Goal: Transaction & Acquisition: Download file/media

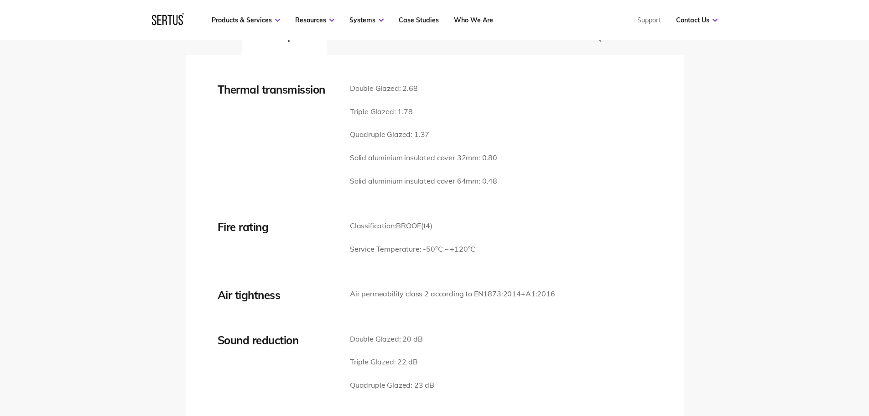
scroll to position [1140, 0]
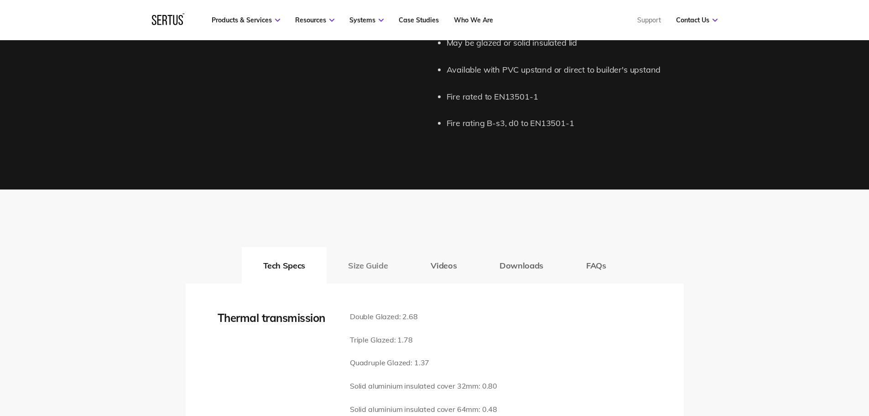
click at [379, 249] on button "Size Guide" at bounding box center [368, 265] width 83 height 36
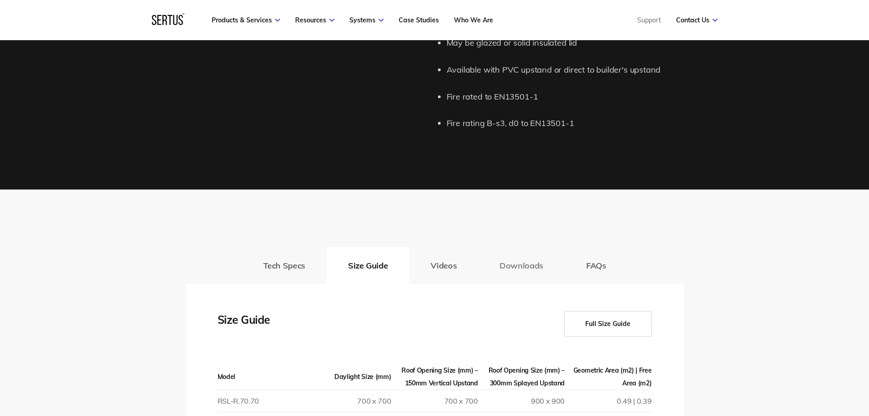
click at [427, 249] on button "Downloads" at bounding box center [521, 265] width 87 height 36
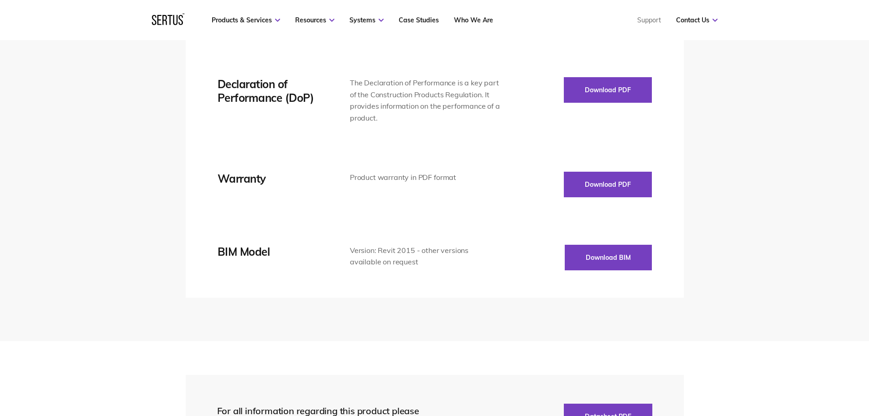
scroll to position [1368, 0]
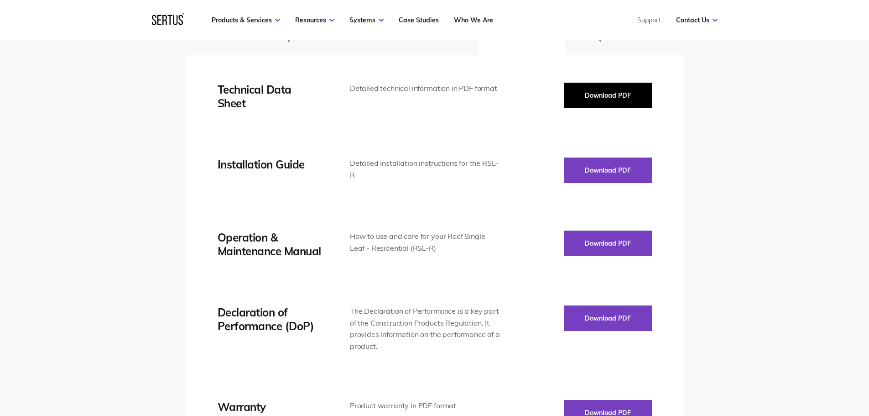
click at [427, 104] on button "Download PDF" at bounding box center [608, 96] width 88 height 26
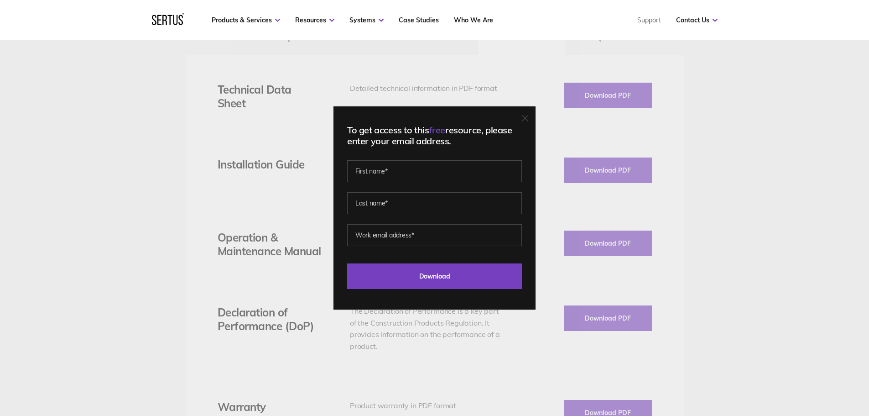
click at [427, 119] on icon at bounding box center [525, 118] width 6 height 6
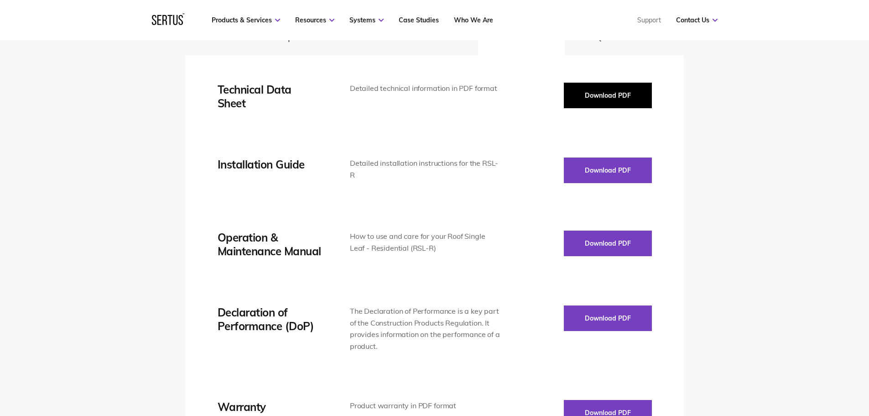
click at [427, 104] on button "Download PDF" at bounding box center [608, 96] width 88 height 26
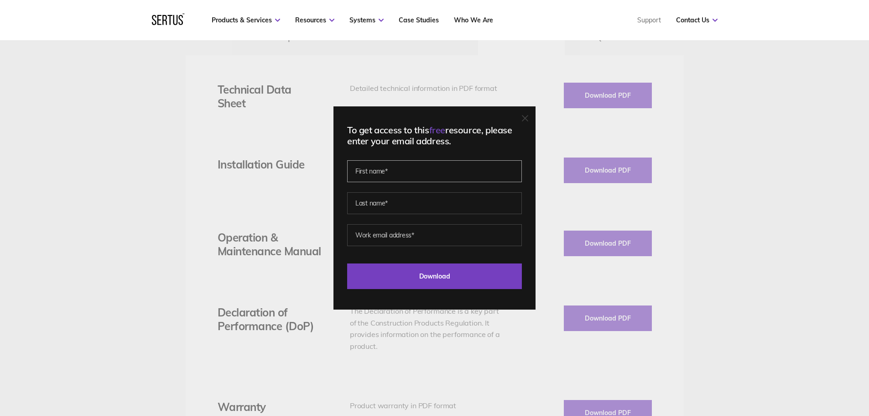
click at [369, 177] on input "text" at bounding box center [434, 171] width 175 height 22
type input "Will"
type input "[PERSON_NAME]"
type input "[EMAIL_ADDRESS][DOMAIN_NAME]"
drag, startPoint x: 453, startPoint y: 234, endPoint x: 272, endPoint y: 245, distance: 181.5
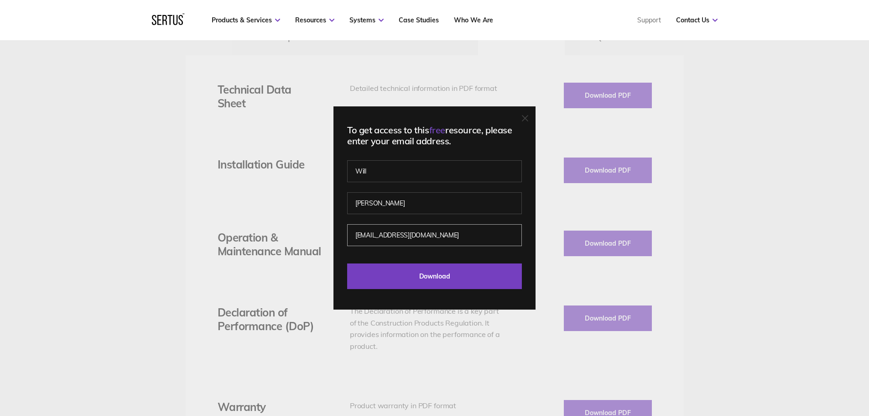
click at [272, 245] on div "To get access to this free resource, please enter your email address. [PERSON_N…" at bounding box center [434, 208] width 869 height 416
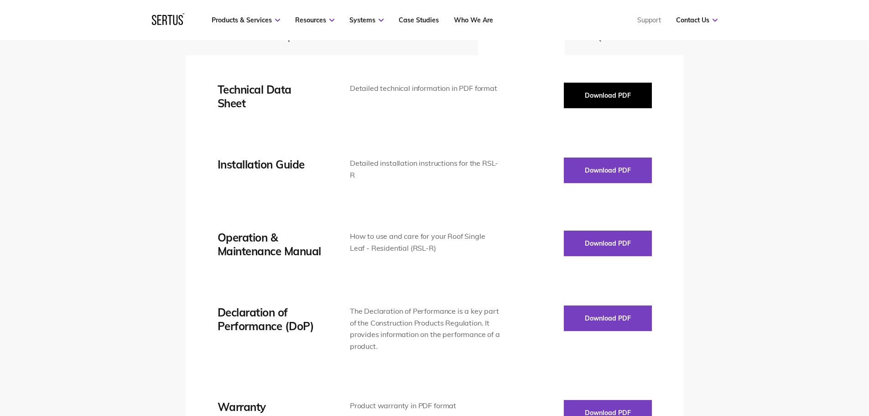
click at [427, 97] on button "Download PDF" at bounding box center [608, 96] width 88 height 26
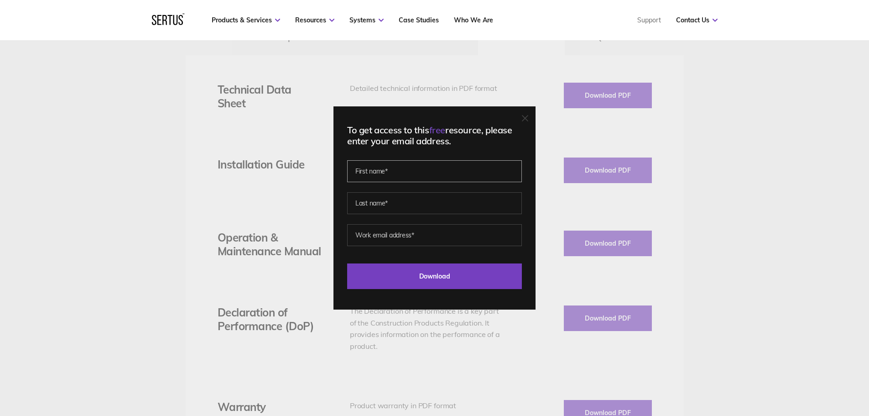
click at [411, 179] on input "text" at bounding box center [434, 171] width 175 height 22
type input "Will"
type input "[PERSON_NAME]"
type input "[EMAIL_ADDRESS][DOMAIN_NAME]"
drag, startPoint x: 426, startPoint y: 242, endPoint x: 257, endPoint y: 248, distance: 169.8
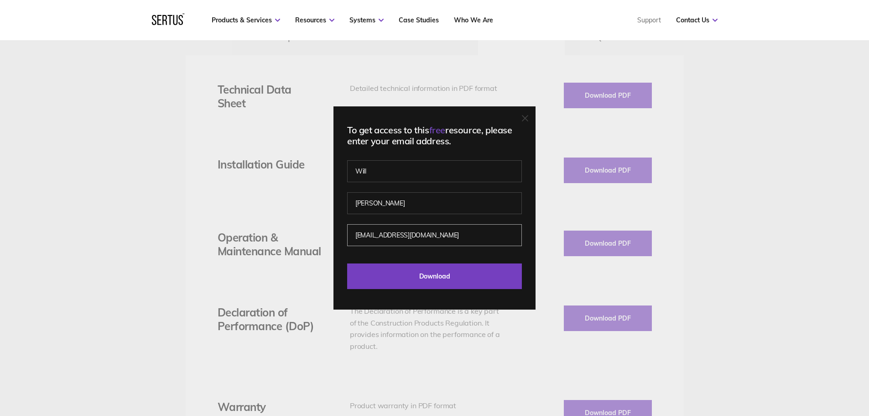
click at [257, 248] on div "To get access to this free resource, please enter your email address. [PERSON_N…" at bounding box center [434, 208] width 869 height 416
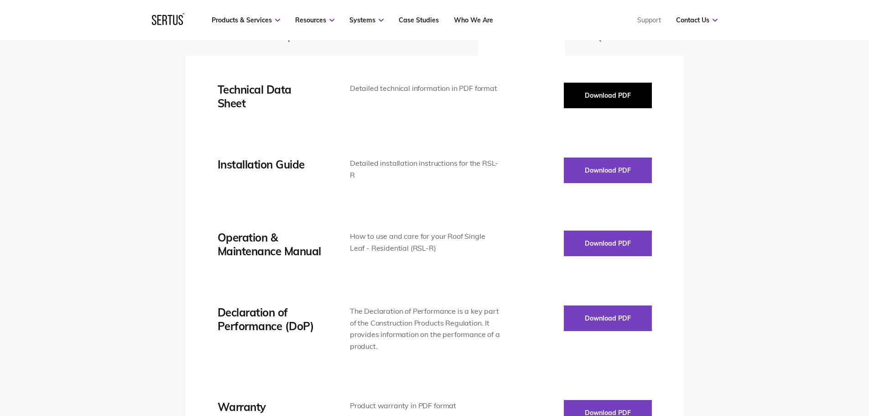
click at [427, 98] on button "Download PDF" at bounding box center [608, 96] width 88 height 26
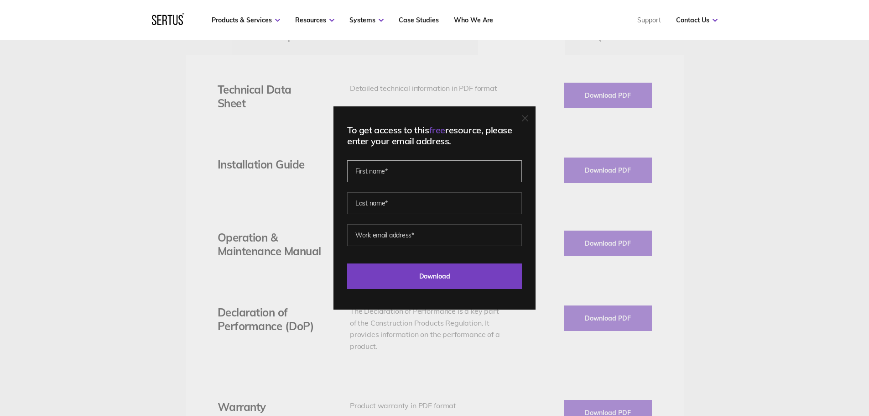
click at [426, 172] on input "text" at bounding box center [434, 171] width 175 height 22
type input "Will"
type input "[PERSON_NAME]"
type input "[EMAIL_ADDRESS][DOMAIN_NAME]"
drag, startPoint x: 426, startPoint y: 231, endPoint x: 299, endPoint y: 251, distance: 128.8
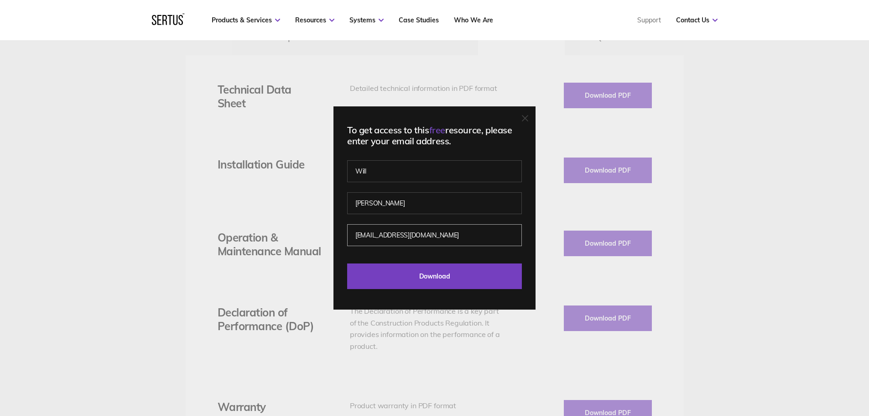
click at [208, 243] on div "To get access to this free resource, please enter your email address. [PERSON_N…" at bounding box center [434, 208] width 869 height 416
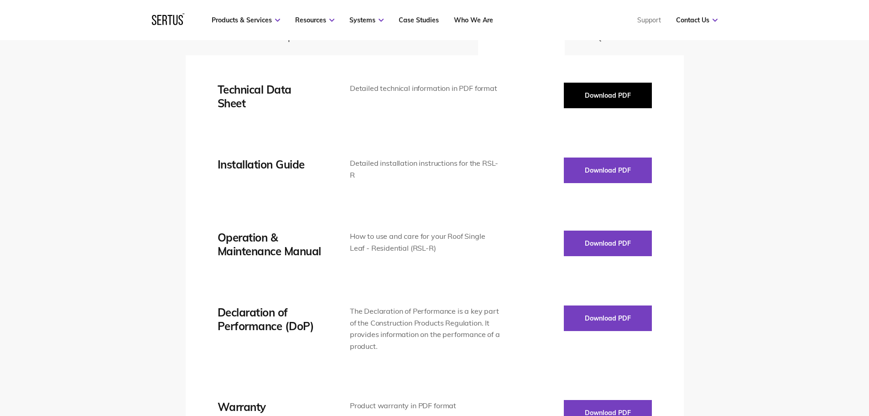
click at [427, 106] on button "Download PDF" at bounding box center [608, 96] width 88 height 26
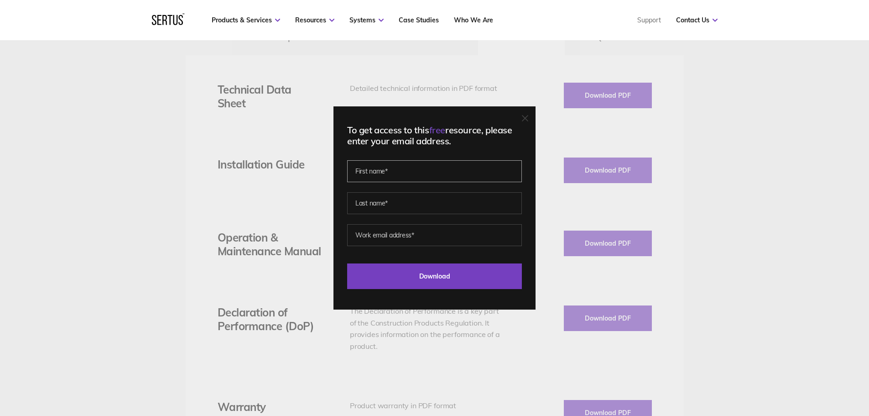
click at [419, 175] on input "text" at bounding box center [434, 171] width 175 height 22
type input "Will"
type input "[PERSON_NAME]"
click at [427, 238] on input "[EMAIL_ADDRESS][DOMAIN_NAME]" at bounding box center [434, 235] width 175 height 22
type input "[PERSON_NAME][DOMAIN_NAME][EMAIL_ADDRESS][PERSON_NAME][DOMAIN_NAME]"
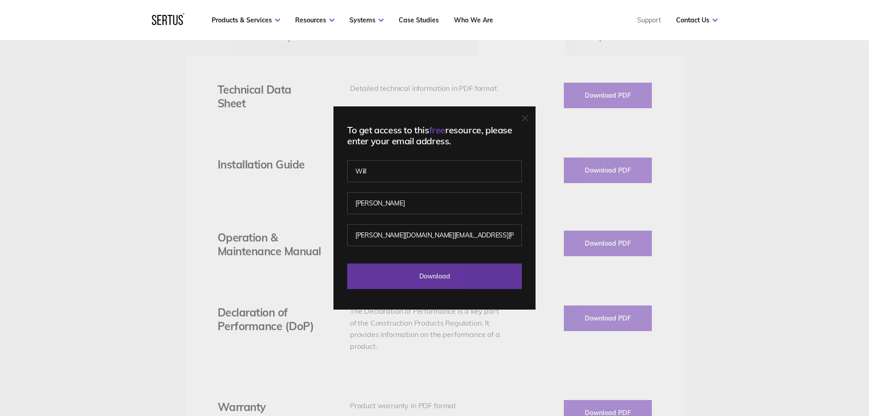
click at [413, 249] on input "Download" at bounding box center [434, 276] width 175 height 26
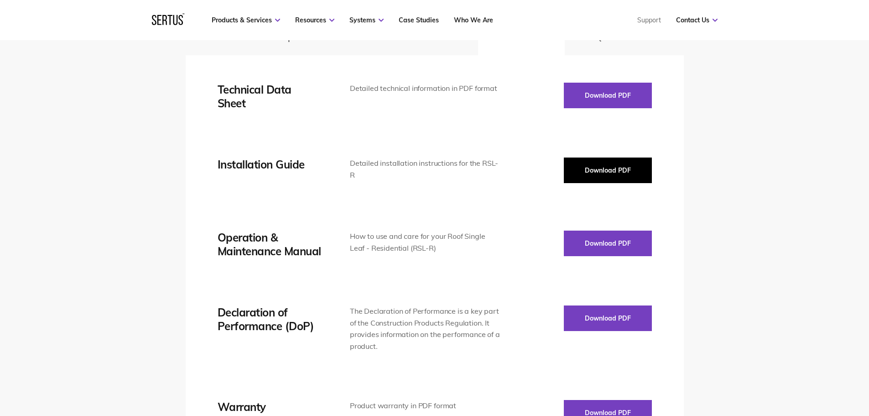
click at [427, 170] on button "Download PDF" at bounding box center [608, 170] width 88 height 26
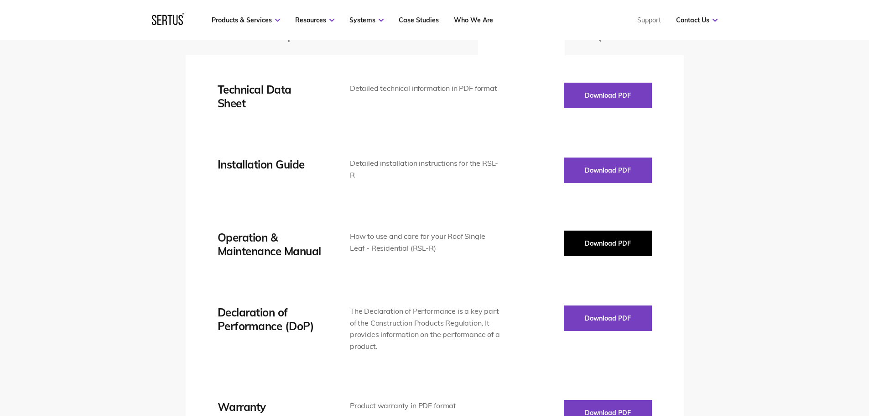
click at [427, 249] on button "Download PDF" at bounding box center [608, 243] width 88 height 26
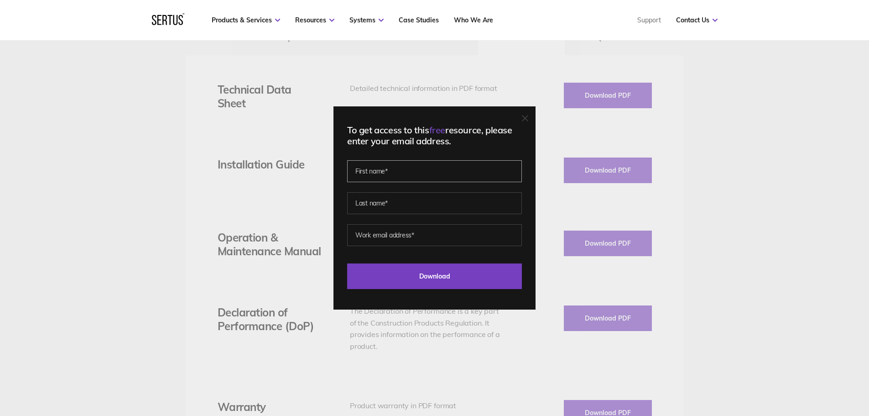
click at [398, 162] on input "text" at bounding box center [434, 171] width 175 height 22
type input "Will"
type input "[PERSON_NAME]"
click at [414, 239] on input "[EMAIL_ADDRESS][DOMAIN_NAME]" at bounding box center [434, 235] width 175 height 22
type input "[PERSON_NAME][DOMAIN_NAME][EMAIL_ADDRESS][PERSON_NAME][DOMAIN_NAME]"
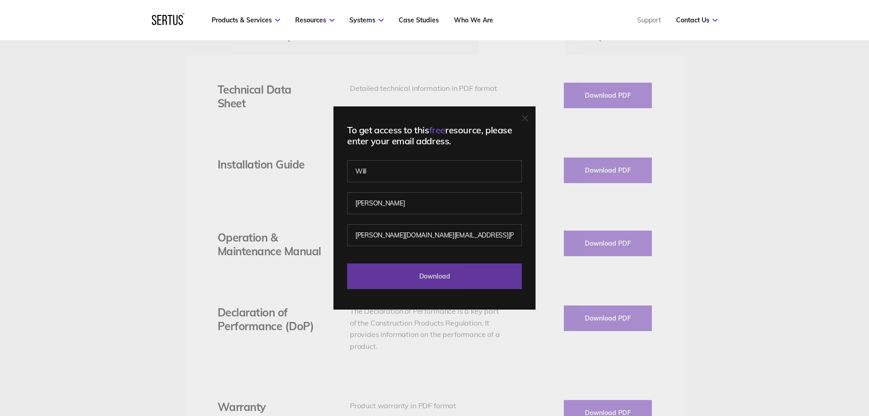
click at [423, 249] on input "Download" at bounding box center [434, 276] width 175 height 26
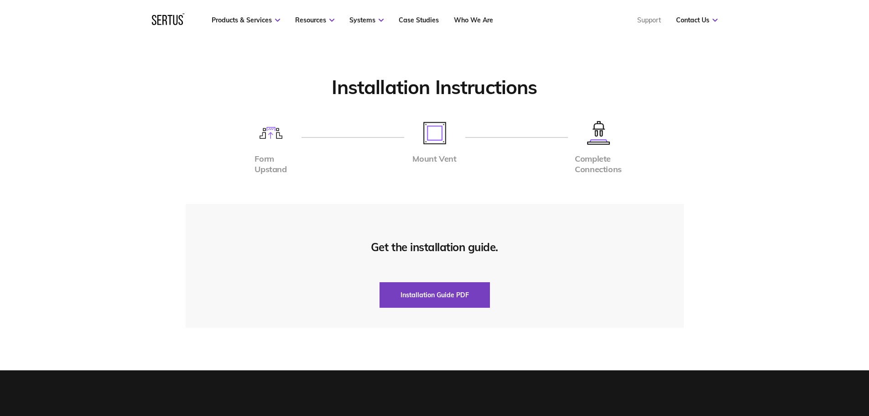
scroll to position [1596, 0]
